Goal: Information Seeking & Learning: Learn about a topic

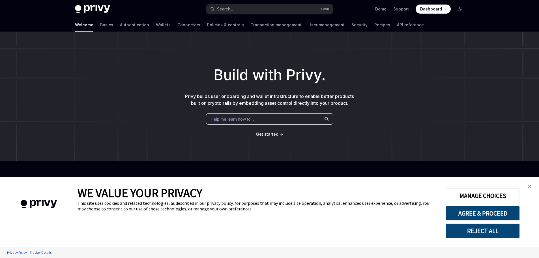
click at [88, 26] on div "Welcome Basics Authentication Wallets Connectors Policies & controls Transactio…" at bounding box center [249, 25] width 349 height 14
click at [530, 186] on img "close banner" at bounding box center [529, 186] width 4 height 4
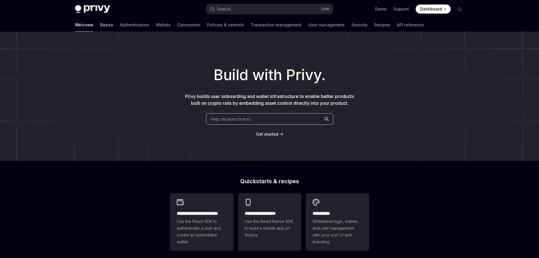
click at [100, 25] on link "Basics" at bounding box center [106, 25] width 13 height 14
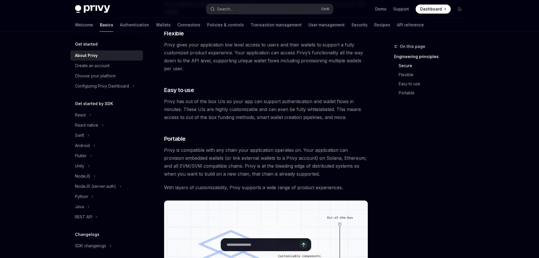
scroll to position [311, 0]
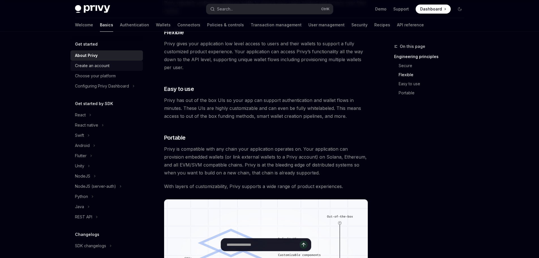
click at [92, 67] on div "Create an account" at bounding box center [92, 65] width 34 height 7
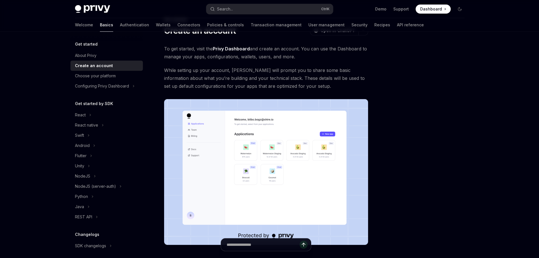
scroll to position [28, 0]
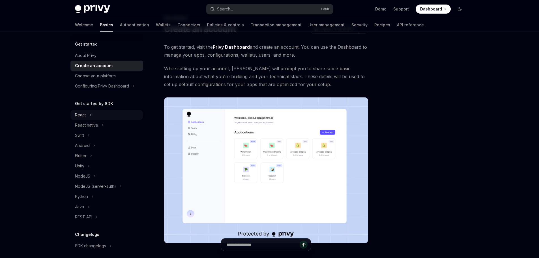
click at [86, 112] on div "React" at bounding box center [106, 115] width 72 height 10
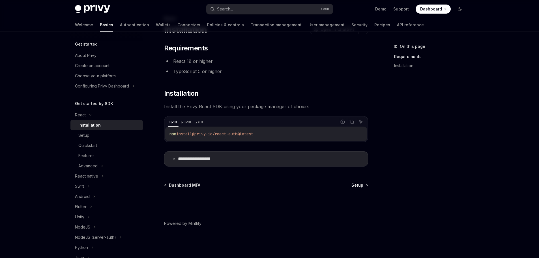
click at [359, 187] on span "Setup" at bounding box center [357, 185] width 12 height 6
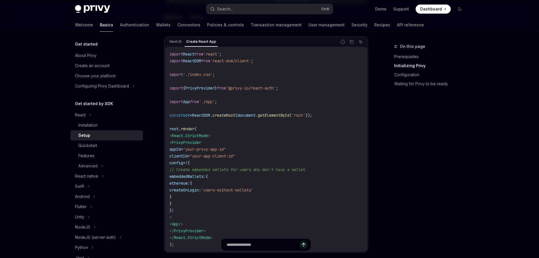
scroll to position [198, 0]
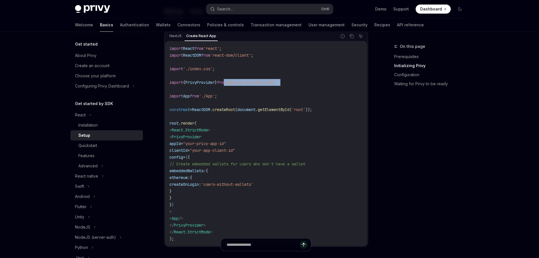
drag, startPoint x: 264, startPoint y: 85, endPoint x: 314, endPoint y: 89, distance: 50.2
click at [314, 89] on code "import React from 'react' ; import ReactDOM from 'react-dom/client' ; import '.…" at bounding box center [265, 143] width 193 height 197
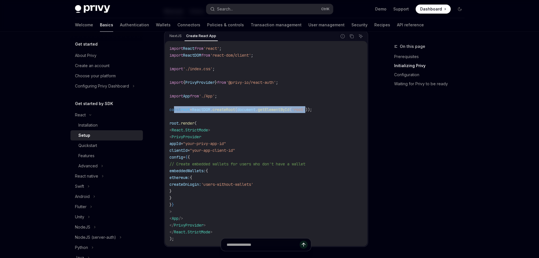
drag, startPoint x: 174, startPoint y: 108, endPoint x: 320, endPoint y: 110, distance: 146.2
click at [312, 110] on span "const root = ReactDOM . createRoot ( document . getElementById ( 'root' ));" at bounding box center [240, 109] width 142 height 5
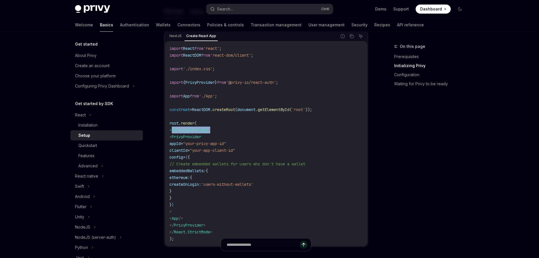
drag, startPoint x: 172, startPoint y: 129, endPoint x: 195, endPoint y: 134, distance: 23.4
click at [217, 129] on code "import React from 'react' ; import ReactDOM from 'react-dom/client' ; import '.…" at bounding box center [265, 143] width 193 height 197
drag, startPoint x: 190, startPoint y: 135, endPoint x: 239, endPoint y: 139, distance: 49.0
click at [239, 139] on code "import React from 'react' ; import ReactDOM from 'react-dom/client' ; import '.…" at bounding box center [265, 143] width 193 height 197
click at [180, 142] on span "appId" at bounding box center [174, 143] width 11 height 5
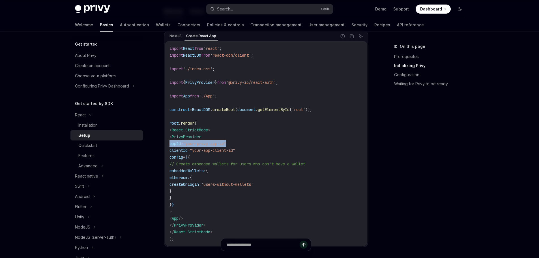
drag, startPoint x: 180, startPoint y: 142, endPoint x: 232, endPoint y: 149, distance: 51.6
click at [226, 144] on span "appId = "your-privy-app-id"" at bounding box center [197, 143] width 57 height 5
click at [187, 148] on span "clientId" at bounding box center [178, 150] width 18 height 5
drag, startPoint x: 194, startPoint y: 171, endPoint x: 240, endPoint y: 169, distance: 46.7
click at [240, 169] on code "import React from 'react' ; import ReactDOM from 'react-dom/client' ; import '.…" at bounding box center [265, 143] width 193 height 197
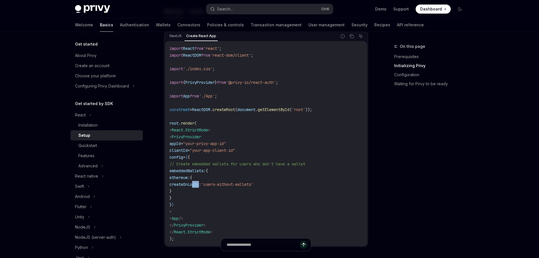
drag, startPoint x: 197, startPoint y: 182, endPoint x: 200, endPoint y: 182, distance: 3.1
click at [200, 182] on span "createOnLogin:" at bounding box center [185, 184] width 32 height 5
click at [219, 166] on code "import React from 'react' ; import ReactDOM from 'react-dom/client' ; import '.…" at bounding box center [265, 143] width 193 height 197
drag, startPoint x: 206, startPoint y: 163, endPoint x: 326, endPoint y: 165, distance: 119.9
click at [305, 165] on span "// Create embedded wallets for users who don't have a wallet" at bounding box center [237, 163] width 136 height 5
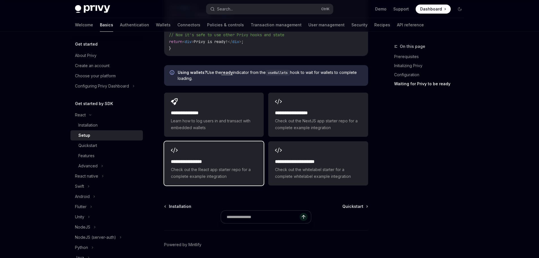
scroll to position [763, 0]
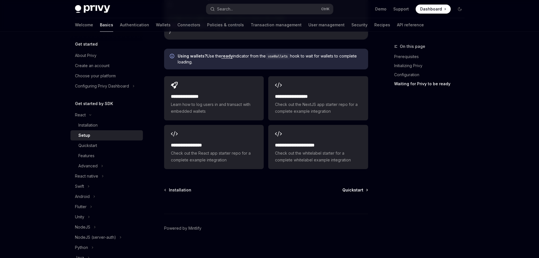
click at [356, 191] on span "Quickstart" at bounding box center [352, 190] width 21 height 6
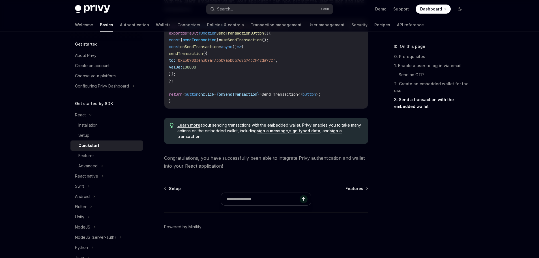
scroll to position [570, 0]
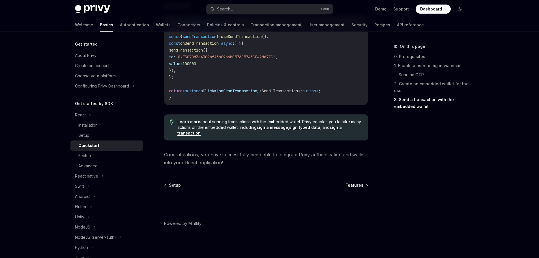
click at [357, 184] on span "Features" at bounding box center [354, 185] width 18 height 6
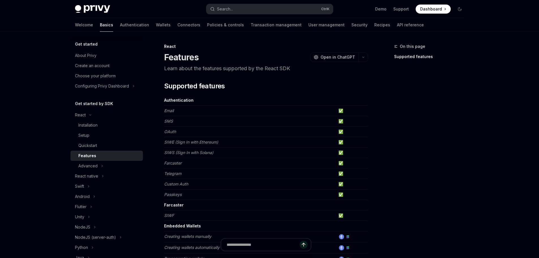
click at [341, 122] on td "✅" at bounding box center [352, 121] width 32 height 10
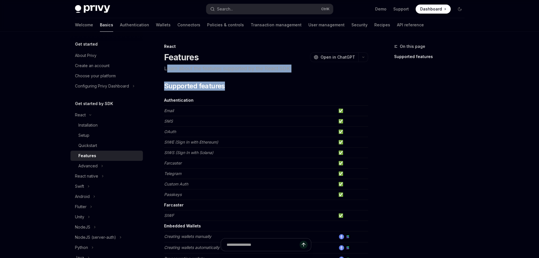
drag, startPoint x: 180, startPoint y: 72, endPoint x: 292, endPoint y: 74, distance: 112.3
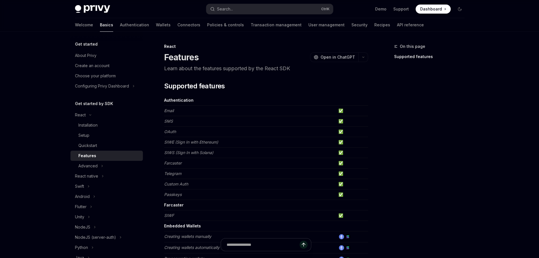
click at [173, 131] on em "OAuth" at bounding box center [170, 131] width 12 height 5
drag, startPoint x: 178, startPoint y: 131, endPoint x: 165, endPoint y: 132, distance: 12.7
click at [165, 132] on td "OAuth" at bounding box center [250, 131] width 172 height 10
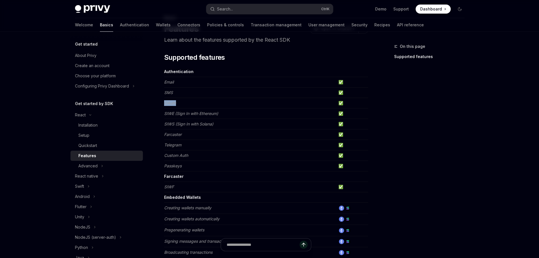
scroll to position [28, 0]
click at [224, 105] on td "OAuth" at bounding box center [250, 103] width 172 height 10
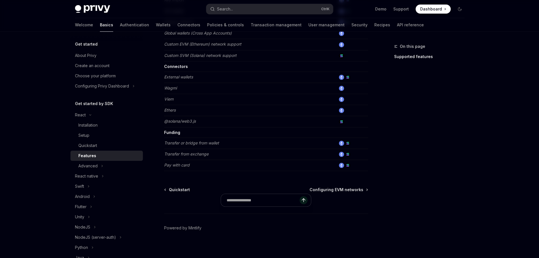
scroll to position [351, 0]
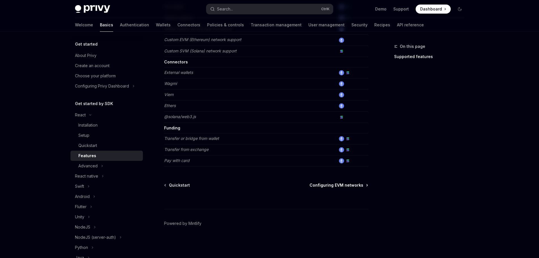
click at [342, 183] on span "Configuring EVM networks" at bounding box center [336, 185] width 54 height 6
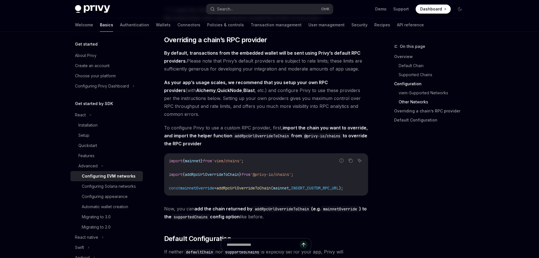
scroll to position [1216, 0]
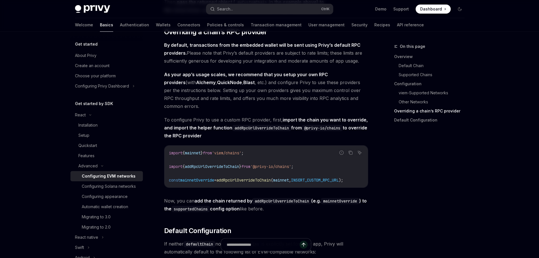
click at [178, 102] on span "As your app’s usage scales, we recommend that you setup your own RPC providers …" at bounding box center [266, 90] width 204 height 40
click at [174, 92] on div at bounding box center [174, 92] width 0 height 0
click at [234, 110] on span "As your app’s usage scales, we recommend that you setup your own RPC providers …" at bounding box center [266, 90] width 204 height 40
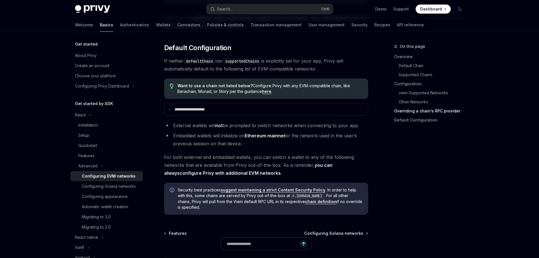
scroll to position [1414, 0]
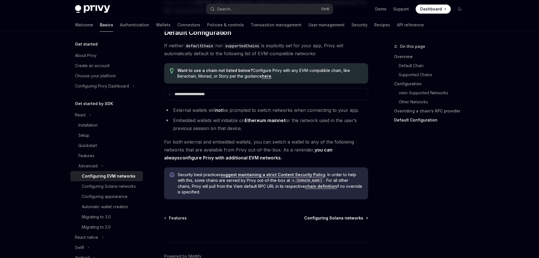
click at [337, 221] on span "Configuring Solana networks" at bounding box center [333, 218] width 59 height 6
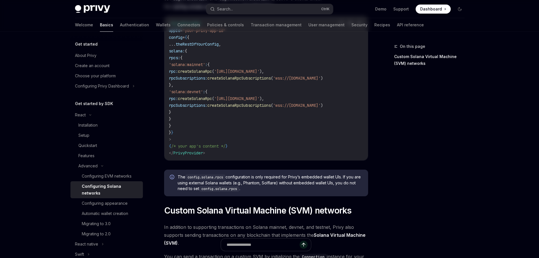
scroll to position [141, 0]
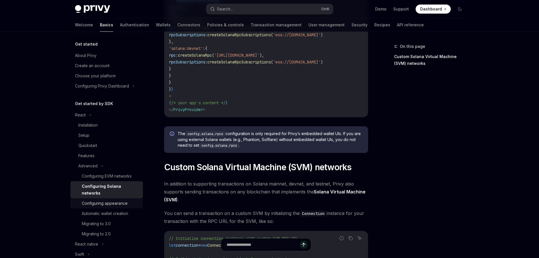
click at [105, 202] on div "Configuring appearance" at bounding box center [105, 203] width 46 height 7
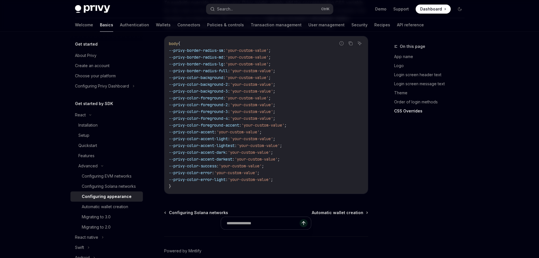
scroll to position [1436, 0]
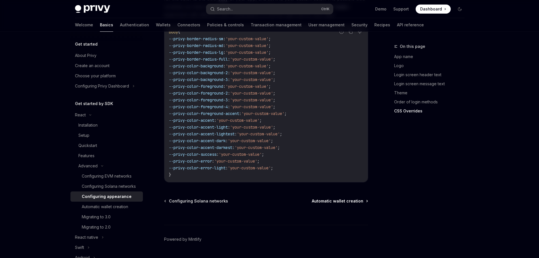
click at [340, 198] on span "Automatic wallet creation" at bounding box center [337, 201] width 51 height 6
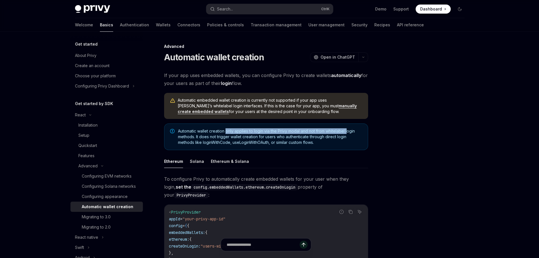
drag, startPoint x: 228, startPoint y: 131, endPoint x: 349, endPoint y: 129, distance: 121.0
click at [349, 129] on span "Automatic wallet creation only applies to login via the Privy modal and not fro…" at bounding box center [270, 136] width 184 height 17
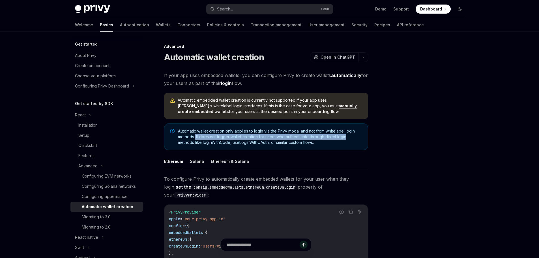
drag, startPoint x: 196, startPoint y: 135, endPoint x: 350, endPoint y: 138, distance: 154.7
click at [350, 138] on span "Automatic wallet creation only applies to login via the Privy modal and not fro…" at bounding box center [270, 136] width 184 height 17
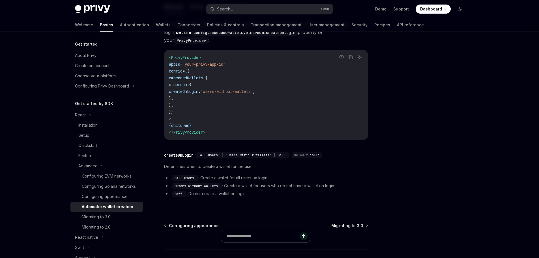
scroll to position [187, 0]
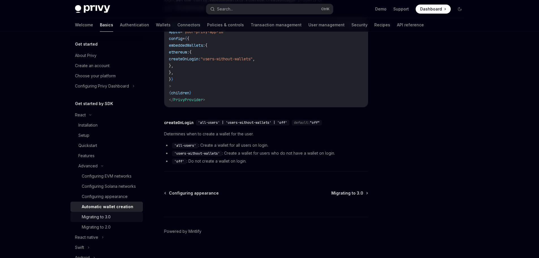
click at [108, 220] on div "Migrating to 3.0" at bounding box center [96, 216] width 29 height 7
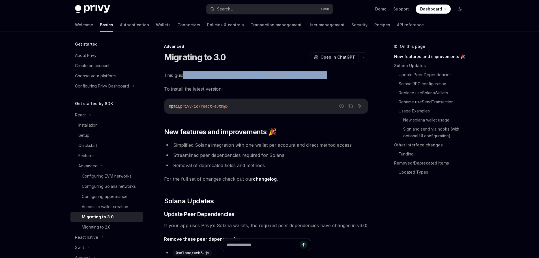
drag, startPoint x: 185, startPoint y: 75, endPoint x: 331, endPoint y: 74, distance: 145.9
click at [331, 74] on span "This guide will help you migrate your Privy React SDK from v2.x.x to v3.0.0." at bounding box center [266, 75] width 204 height 8
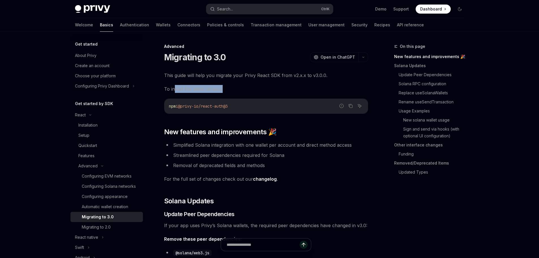
drag, startPoint x: 180, startPoint y: 87, endPoint x: 248, endPoint y: 90, distance: 67.9
click at [248, 90] on span "To install the latest version:" at bounding box center [266, 89] width 204 height 8
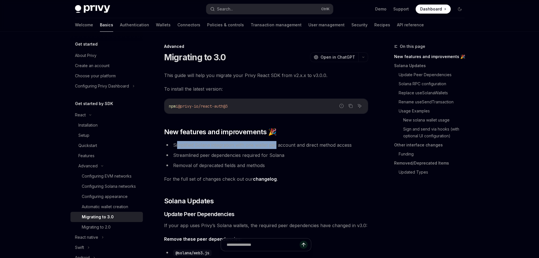
drag, startPoint x: 179, startPoint y: 146, endPoint x: 275, endPoint y: 140, distance: 96.6
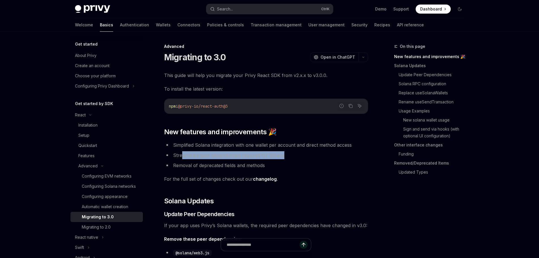
drag, startPoint x: 206, startPoint y: 152, endPoint x: 295, endPoint y: 158, distance: 88.7
click at [295, 158] on li "Streamlined peer dependencies required for Solana" at bounding box center [266, 155] width 204 height 8
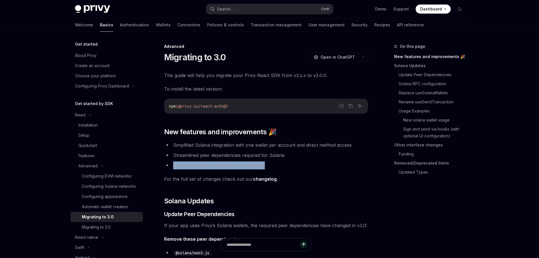
drag, startPoint x: 174, startPoint y: 168, endPoint x: 269, endPoint y: 164, distance: 95.6
click at [269, 164] on li "Removal of deprecated fields and methods" at bounding box center [266, 165] width 204 height 8
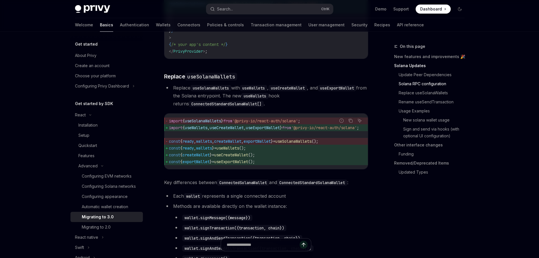
scroll to position [537, 0]
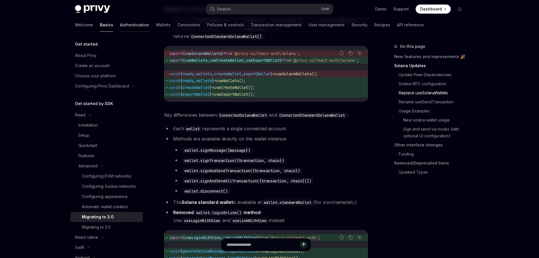
click at [120, 26] on link "Authentication" at bounding box center [134, 25] width 29 height 14
type textarea "*"
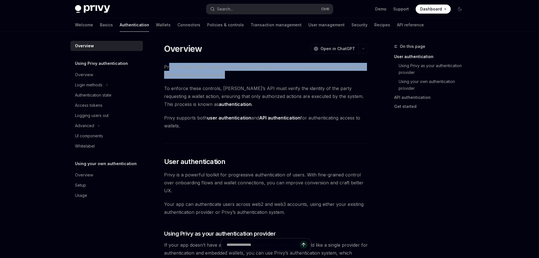
drag, startPoint x: 169, startPoint y: 66, endPoint x: 273, endPoint y: 74, distance: 104.1
click at [273, 74] on span "Privy’s wallet system supports granular controls on who can access wallets and …" at bounding box center [266, 71] width 204 height 16
click at [243, 75] on span "Privy’s wallet system supports granular controls on who can access wallets and …" at bounding box center [266, 71] width 204 height 16
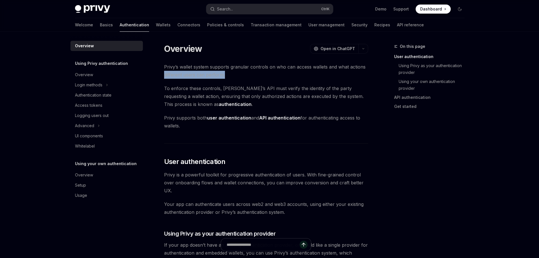
drag, startPoint x: 162, startPoint y: 72, endPoint x: 226, endPoint y: 77, distance: 64.4
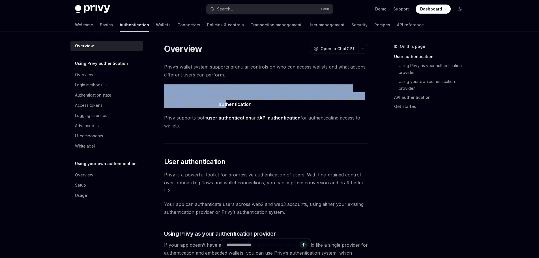
drag, startPoint x: 163, startPoint y: 88, endPoint x: 194, endPoint y: 105, distance: 35.3
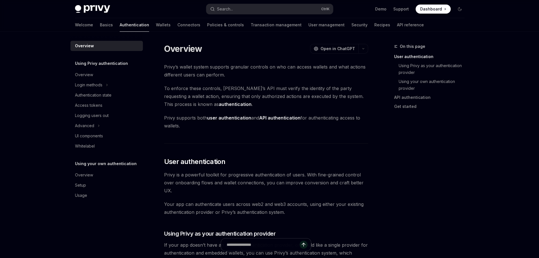
click at [272, 103] on span "To enforce these controls, [PERSON_NAME]’s API must verify the identity of the …" at bounding box center [266, 96] width 204 height 24
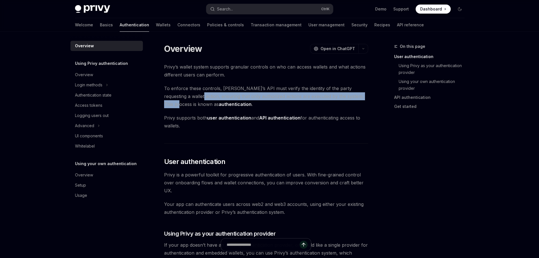
drag, startPoint x: 183, startPoint y: 98, endPoint x: 367, endPoint y: 98, distance: 184.3
click at [367, 98] on span "To enforce these controls, [PERSON_NAME]’s API must verify the identity of the …" at bounding box center [266, 96] width 204 height 24
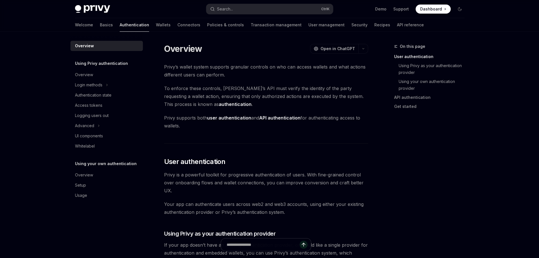
drag, startPoint x: 170, startPoint y: 103, endPoint x: 221, endPoint y: 104, distance: 50.6
click at [221, 104] on span "To enforce these controls, [PERSON_NAME]’s API must verify the identity of the …" at bounding box center [266, 96] width 204 height 24
click at [203, 85] on span "To enforce these controls, [PERSON_NAME]’s API must verify the identity of the …" at bounding box center [266, 96] width 204 height 24
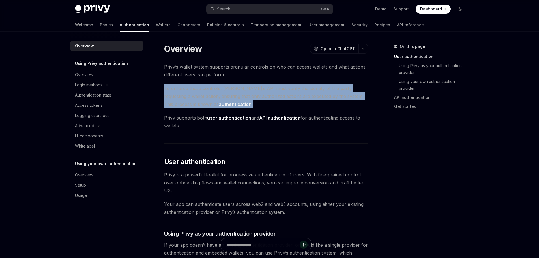
drag, startPoint x: 163, startPoint y: 89, endPoint x: 221, endPoint y: 105, distance: 59.5
click at [217, 107] on div at bounding box center [217, 107] width 0 height 0
click at [219, 105] on span "To enforce these controls, [PERSON_NAME]’s API must verify the identity of the …" at bounding box center [266, 96] width 204 height 24
drag, startPoint x: 219, startPoint y: 105, endPoint x: 162, endPoint y: 89, distance: 58.8
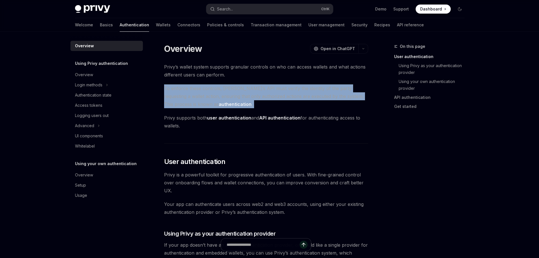
click at [255, 92] on span "To enforce these controls, [PERSON_NAME]’s API must verify the identity of the …" at bounding box center [266, 96] width 204 height 24
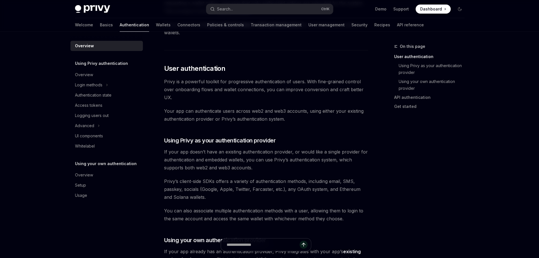
scroll to position [113, 0]
